Goal: Transaction & Acquisition: Purchase product/service

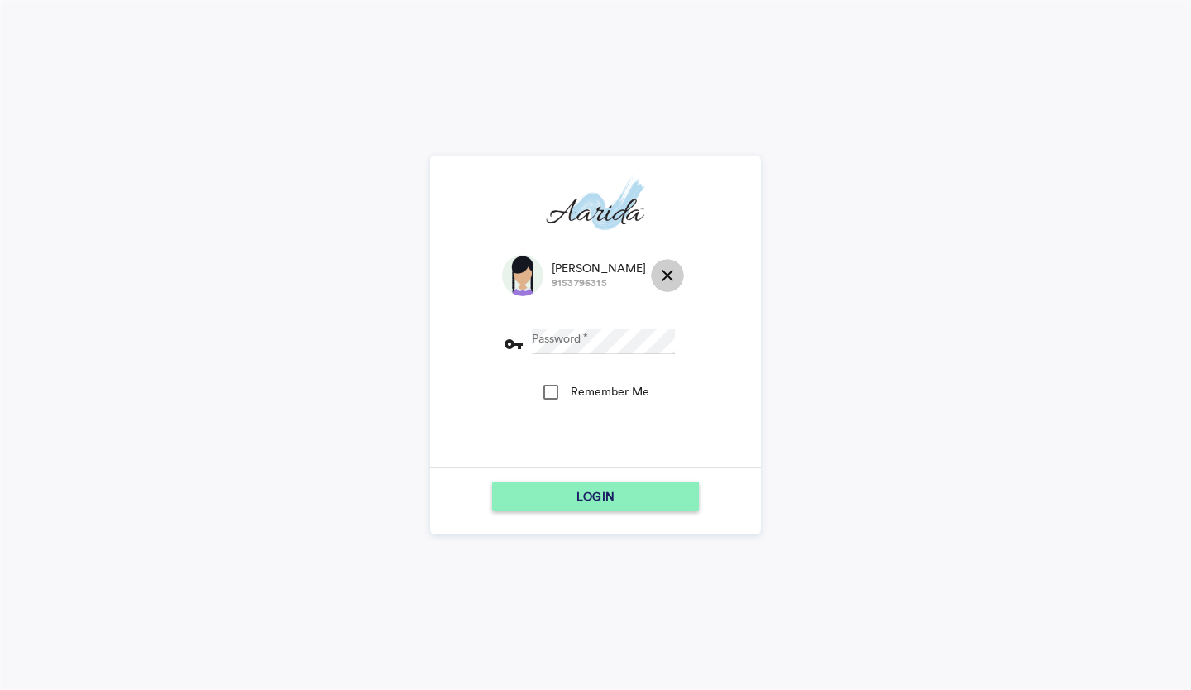
click at [657, 268] on md-icon "close" at bounding box center [667, 275] width 20 height 20
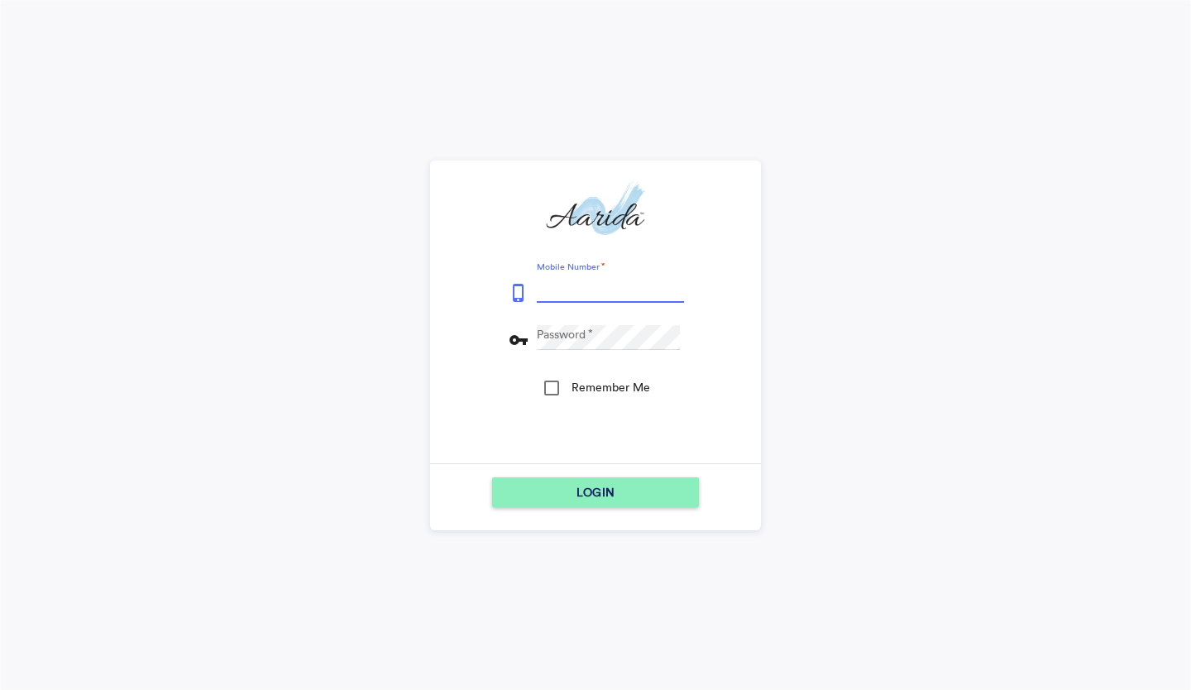
click at [559, 289] on input "Mobile Number" at bounding box center [610, 290] width 147 height 25
type input "7600510037"
click at [492, 477] on button "LOGIN" at bounding box center [595, 492] width 207 height 30
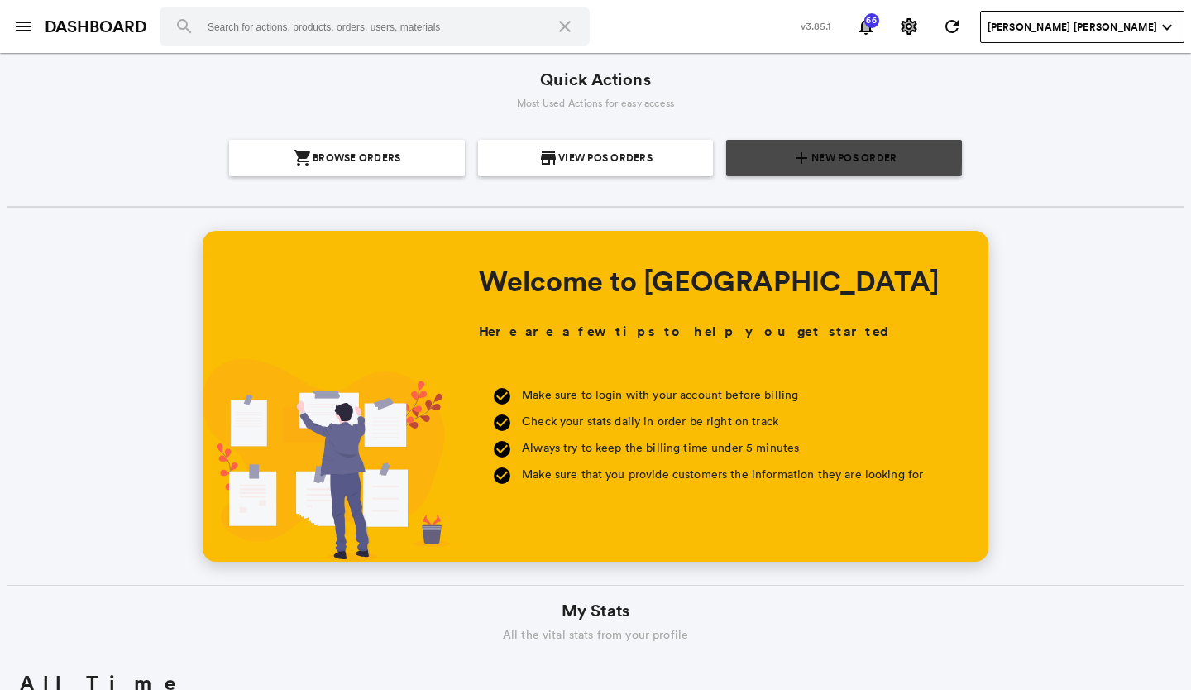
click at [834, 149] on span "New POS Order" at bounding box center [853, 158] width 85 height 36
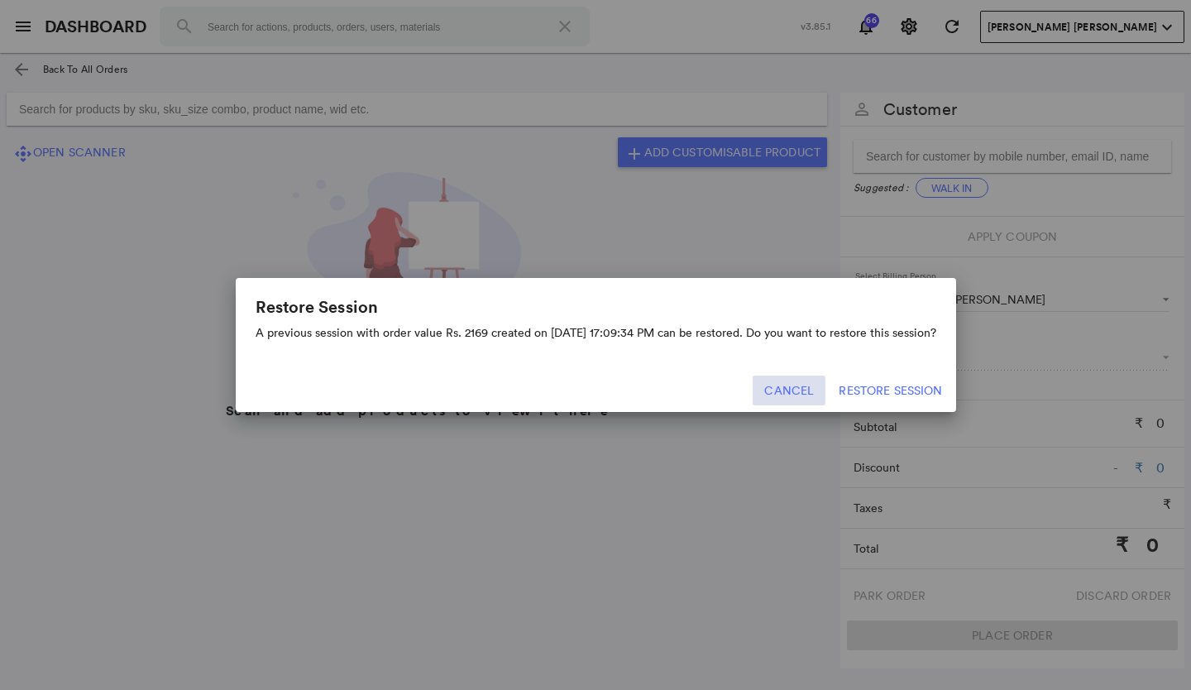
click at [796, 387] on button "Cancel" at bounding box center [789, 390] width 73 height 30
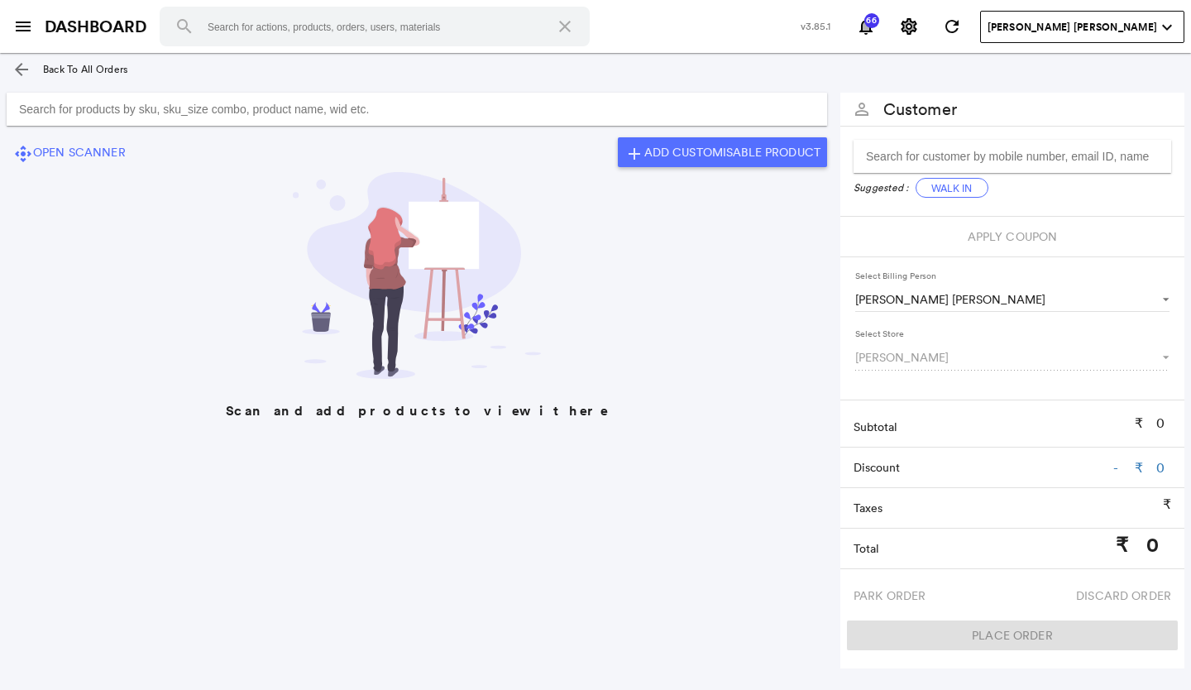
click at [41, 108] on input "Search for products by sku, sku_size combo, product name, wid etc." at bounding box center [417, 109] width 820 height 33
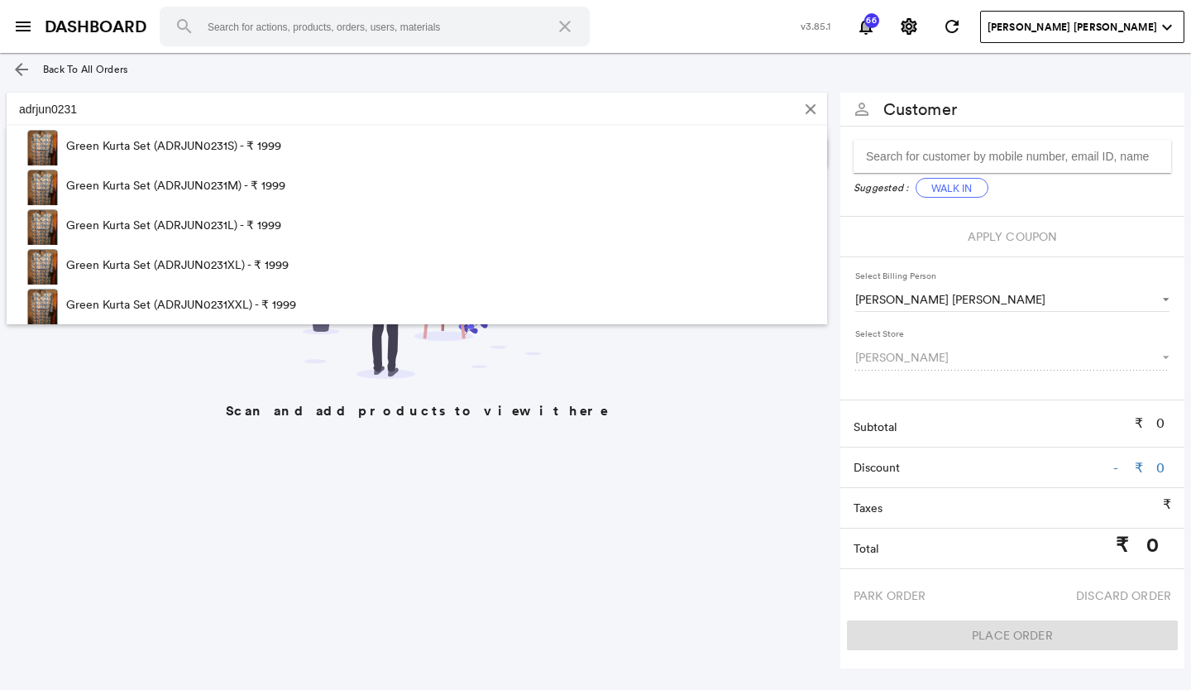
type input "adrjun0231"
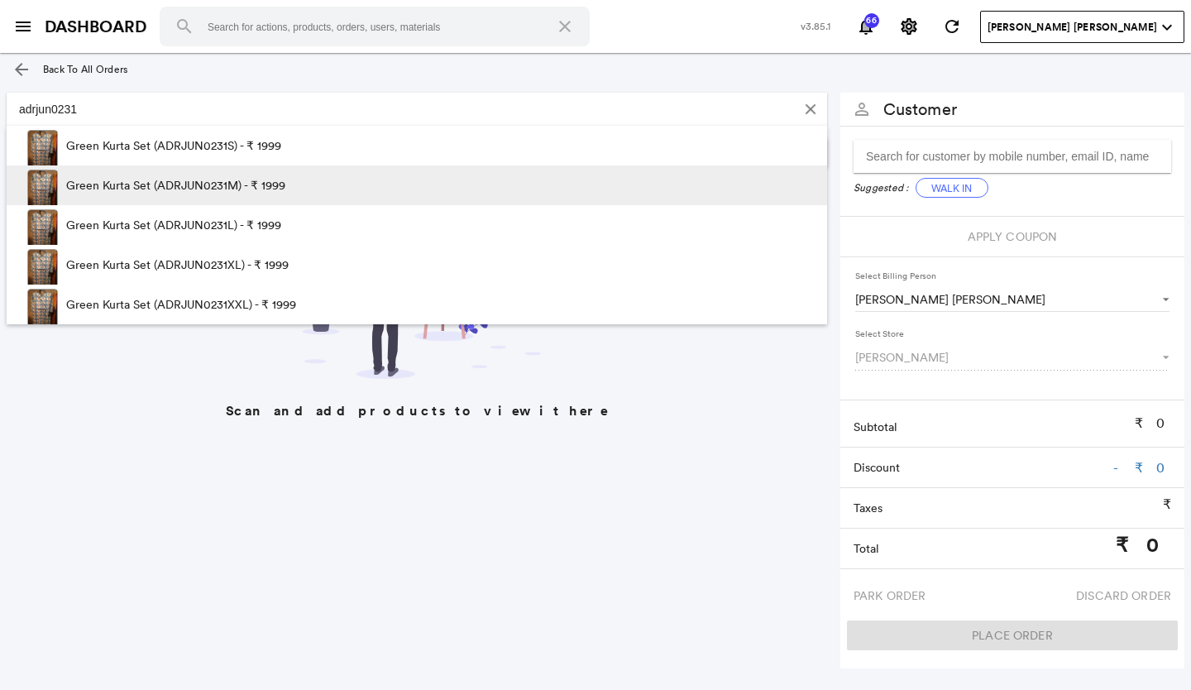
click at [280, 185] on p "Green Kurta Set (ADRJUN0231M) - ₹ 1999" at bounding box center [175, 185] width 219 height 40
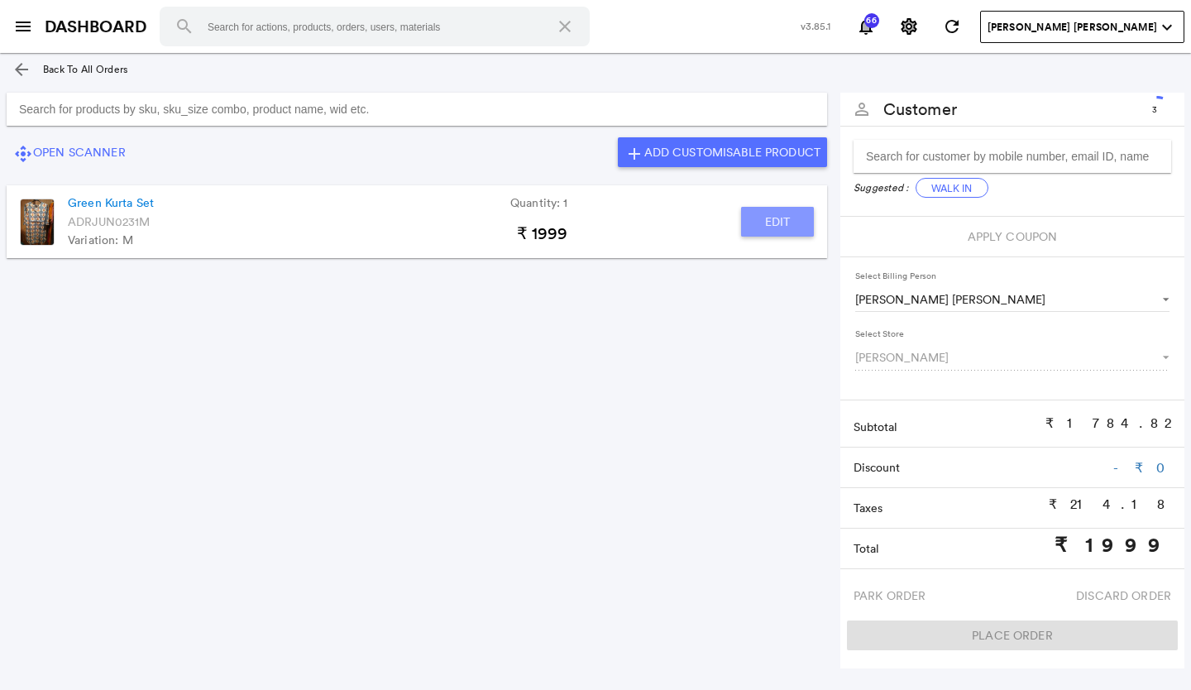
click at [785, 222] on button "Edit" at bounding box center [777, 222] width 73 height 30
type input "Green Kurta Set"
type input "1"
type input "0"
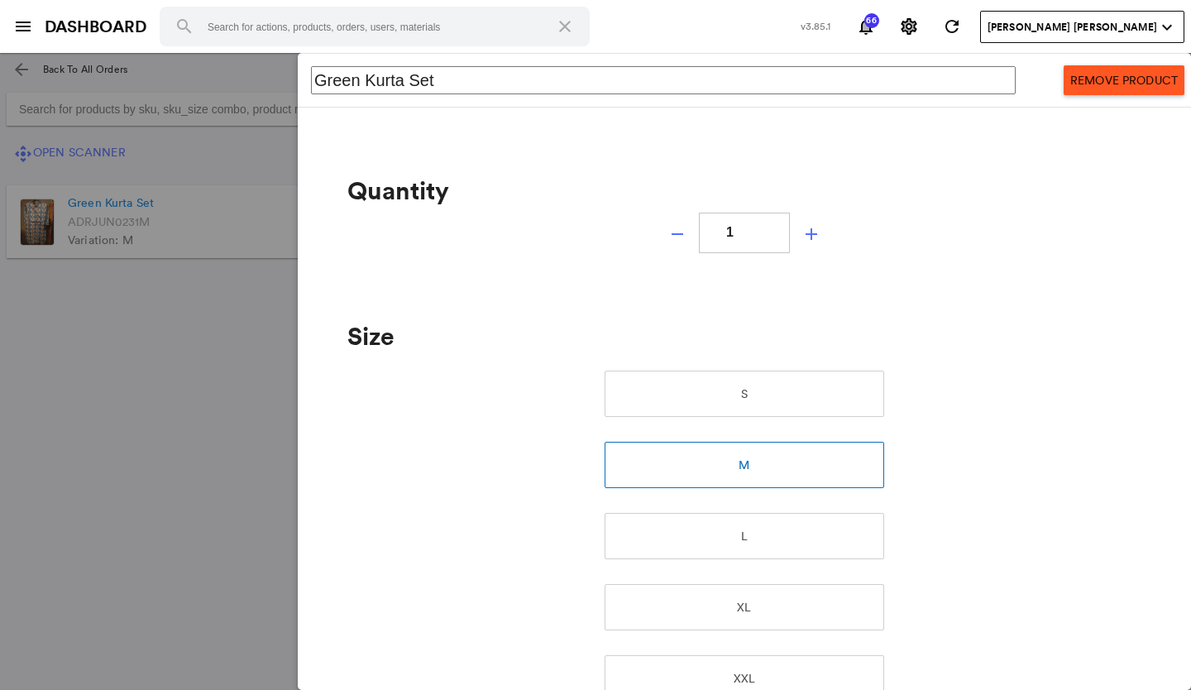
click at [22, 68] on md-backdrop at bounding box center [595, 371] width 1191 height 637
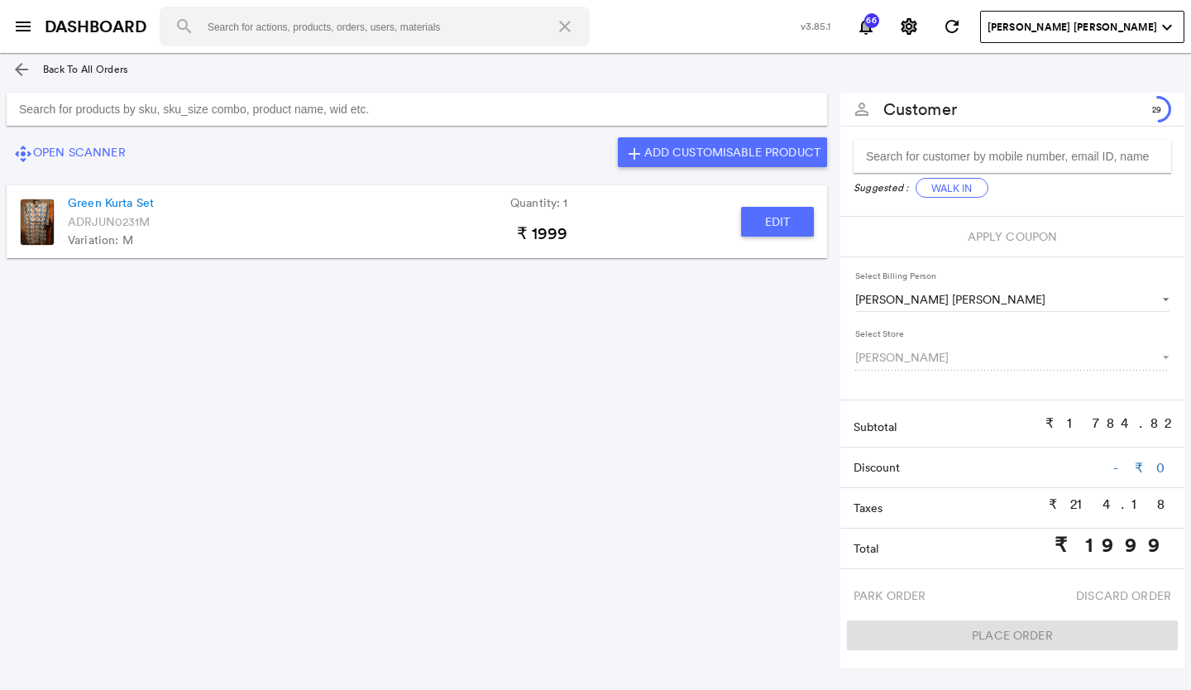
click at [22, 68] on md-icon "arrow_back" at bounding box center [22, 70] width 20 height 20
